Goal: Task Accomplishment & Management: Use online tool/utility

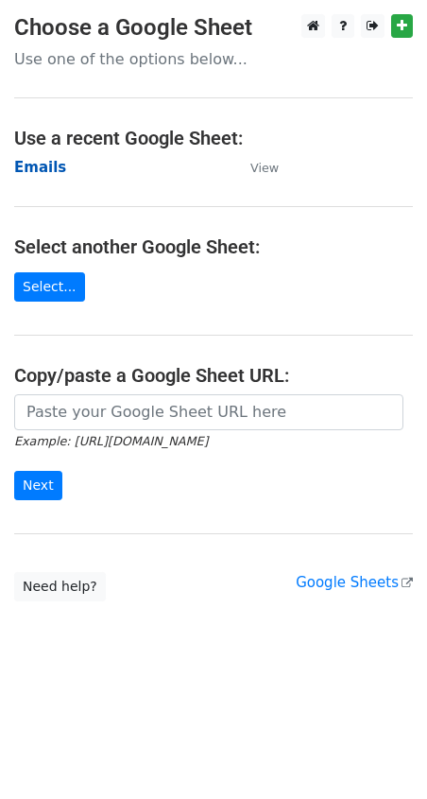
click at [43, 162] on strong "Emails" at bounding box center [40, 167] width 52 height 17
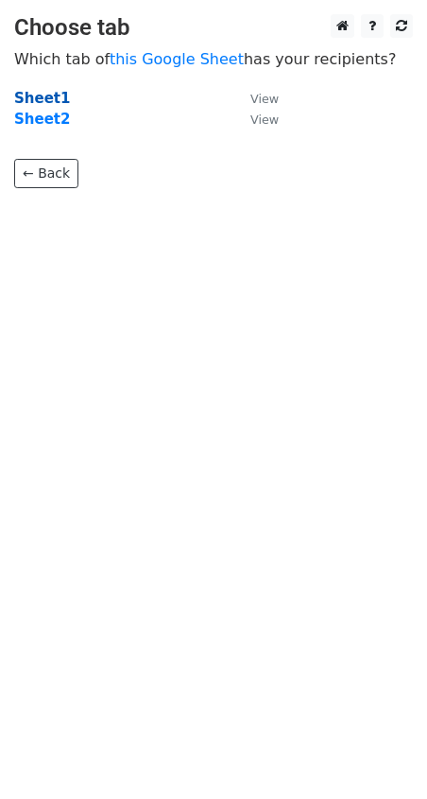
click at [36, 94] on strong "Sheet1" at bounding box center [42, 98] width 56 height 17
